Goal: Use online tool/utility: Utilize a website feature to perform a specific function

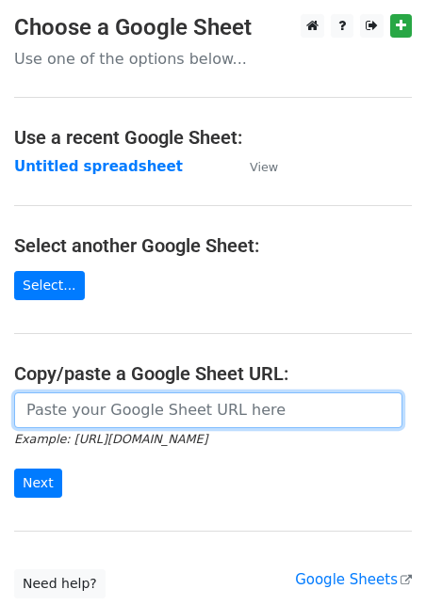
click at [101, 416] on input "url" at bounding box center [208, 411] width 388 height 36
paste input "https://docs.google.com/spreadsheets/d/1aNTiFcBmV5jIxNi0h393BLTNUqVolpFxVj0PPHI…"
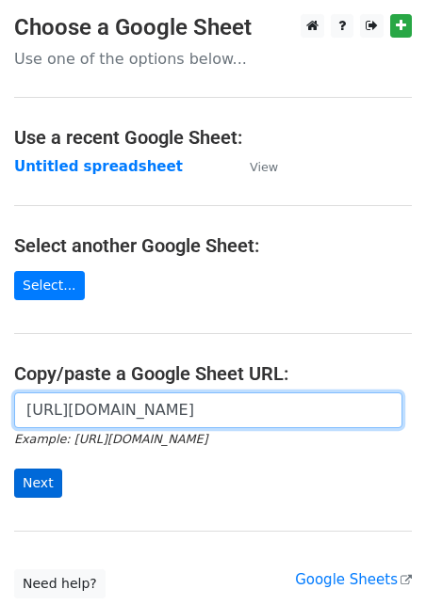
type input "https://docs.google.com/spreadsheets/d/1aNTiFcBmV5jIxNi0h393BLTNUqVolpFxVj0PPHI…"
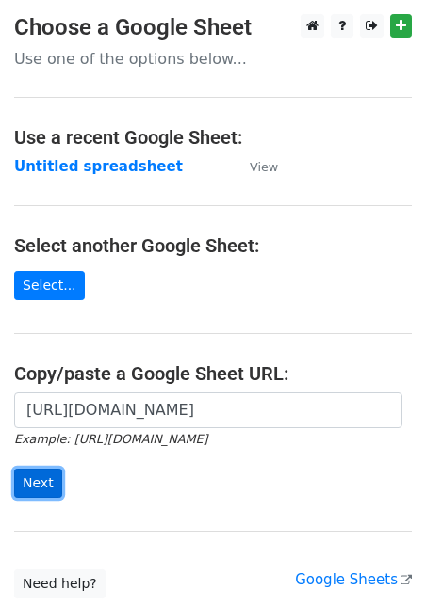
click at [49, 481] on input "Next" at bounding box center [38, 483] width 48 height 29
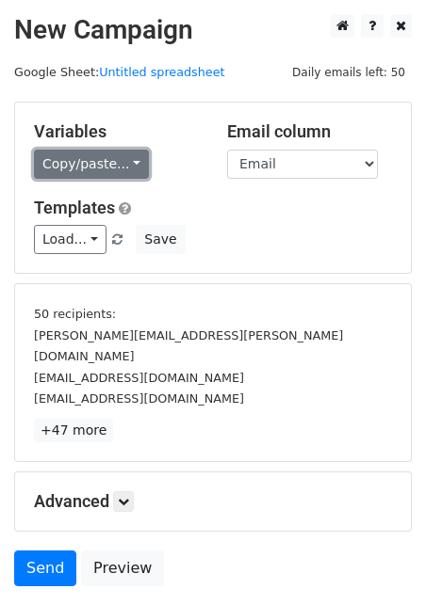
click at [107, 160] on link "Copy/paste..." at bounding box center [91, 164] width 115 height 29
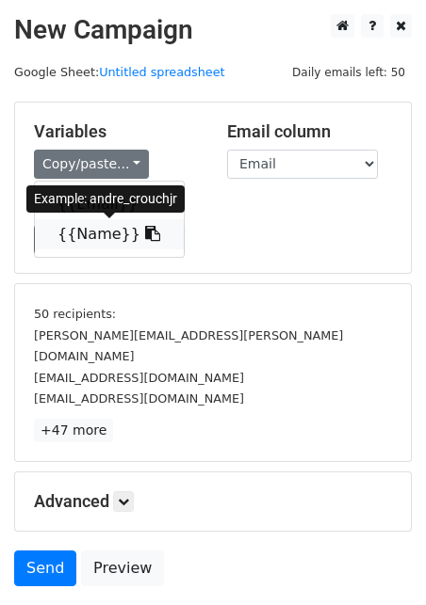
click at [93, 248] on link "{{Name}}" at bounding box center [109, 234] width 149 height 30
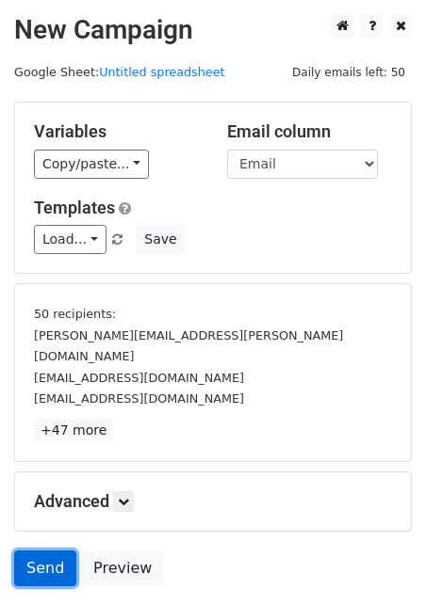
click at [56, 551] on link "Send" at bounding box center [45, 569] width 62 height 36
